Goal: Navigation & Orientation: Find specific page/section

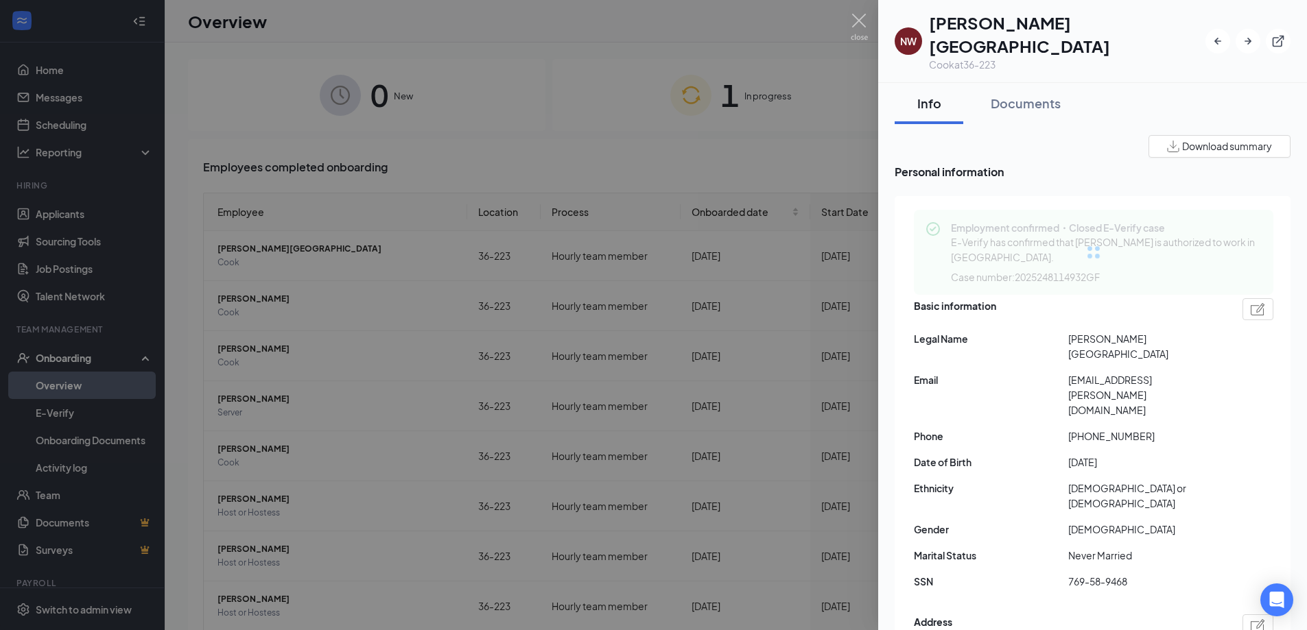
click at [257, 161] on div at bounding box center [653, 315] width 1307 height 630
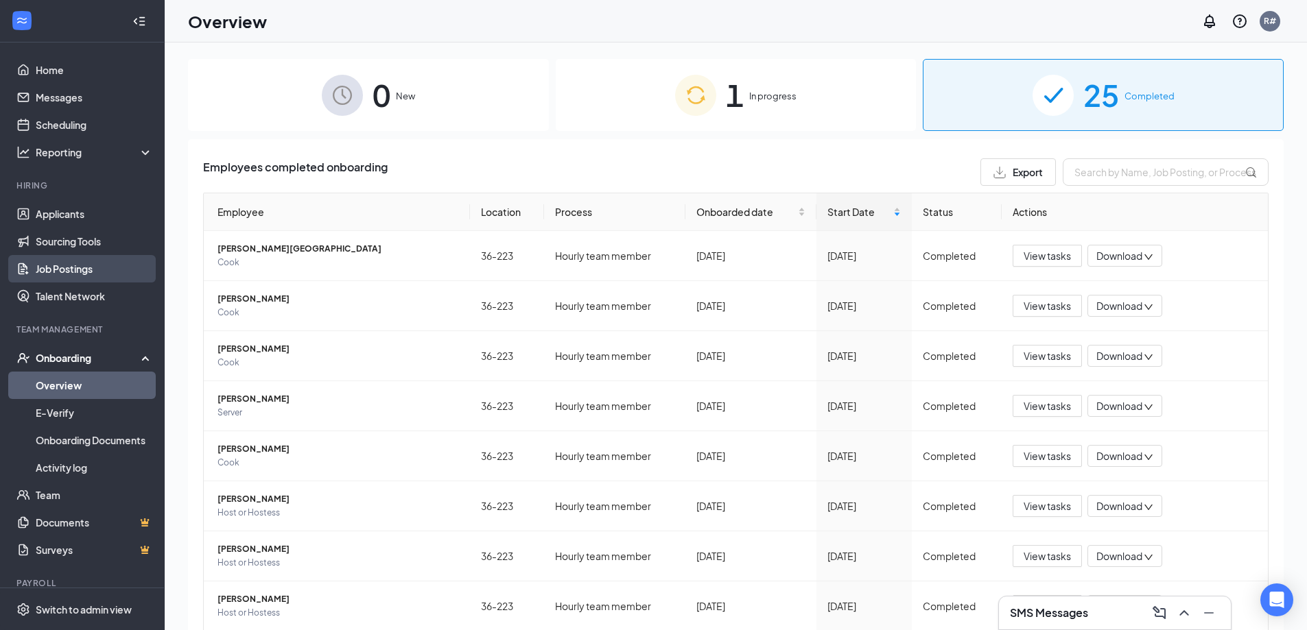
click at [56, 261] on link "Job Postings" at bounding box center [94, 268] width 117 height 27
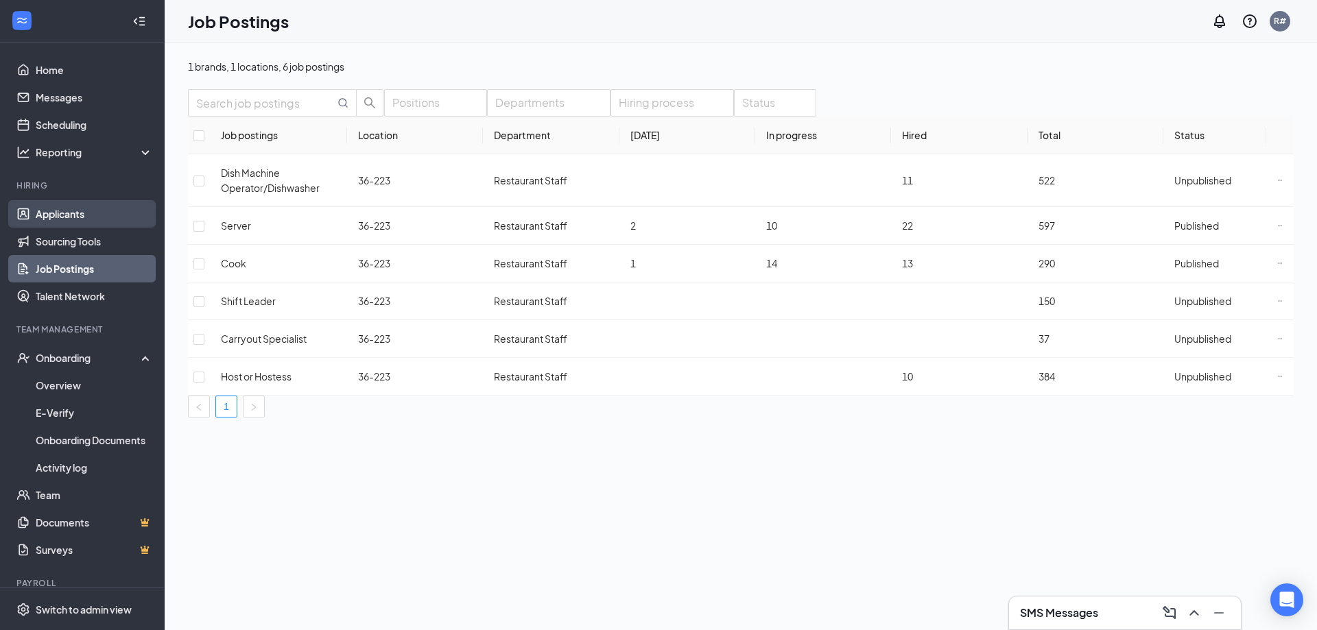
click at [67, 208] on link "Applicants" at bounding box center [94, 213] width 117 height 27
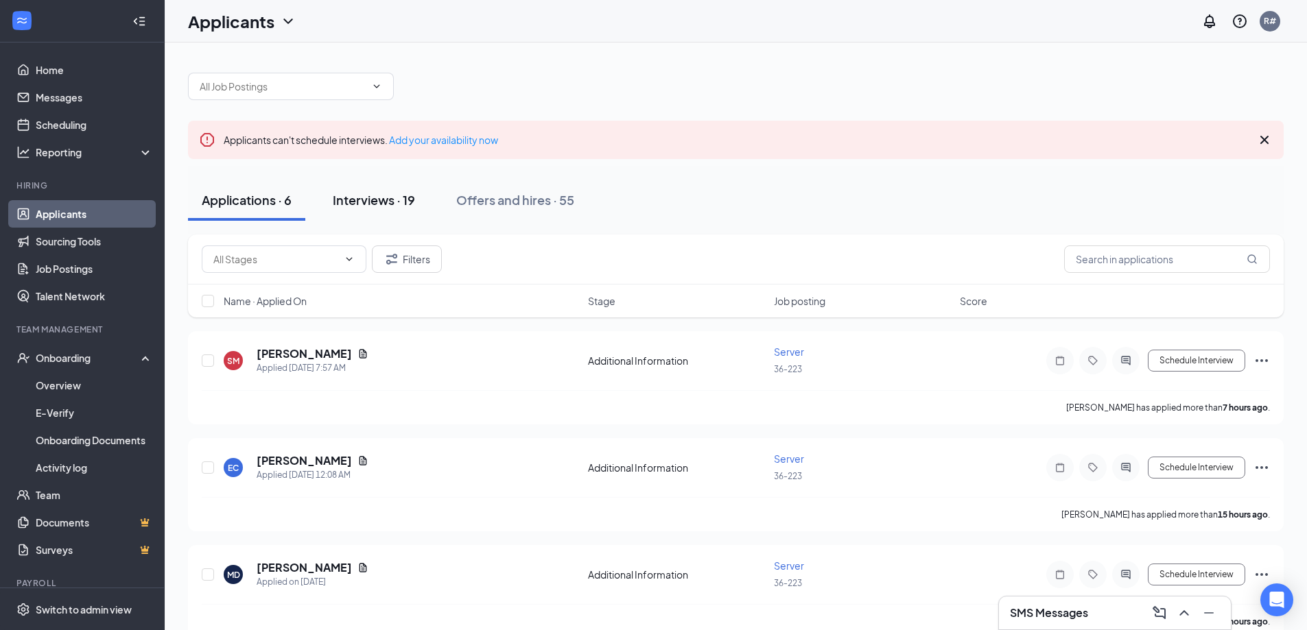
click at [383, 200] on div "Interviews · 19" at bounding box center [374, 199] width 82 height 17
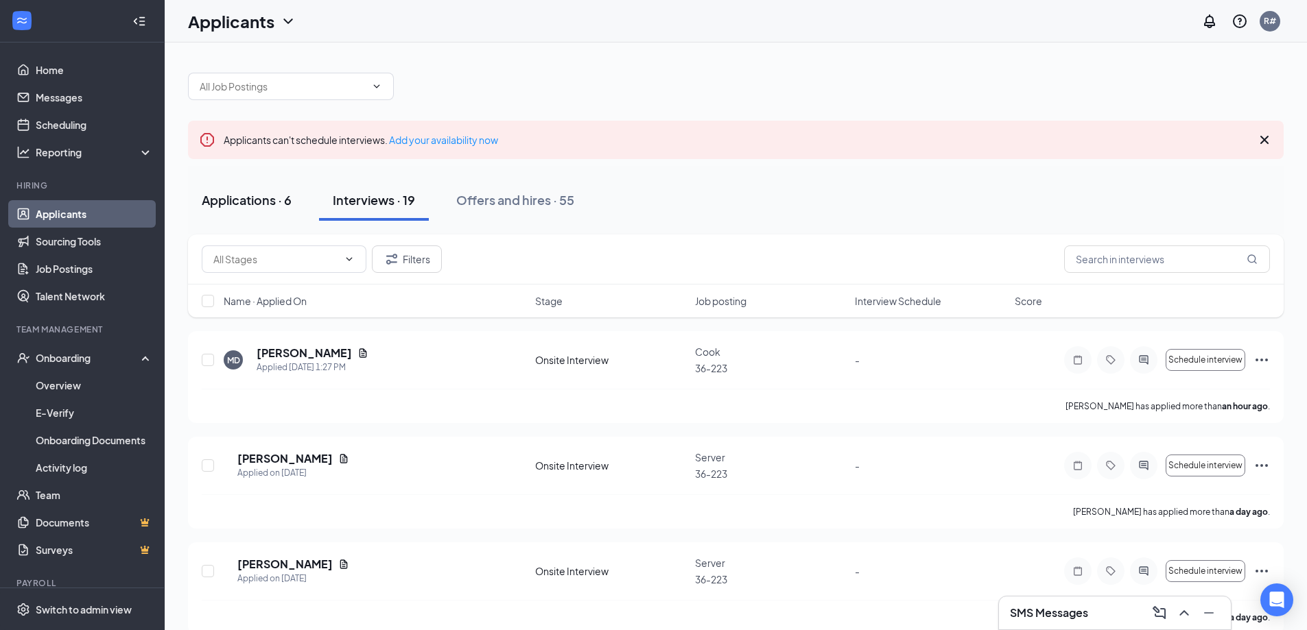
click at [255, 188] on button "Applications · 6" at bounding box center [246, 200] width 117 height 41
